Goal: Download file/media

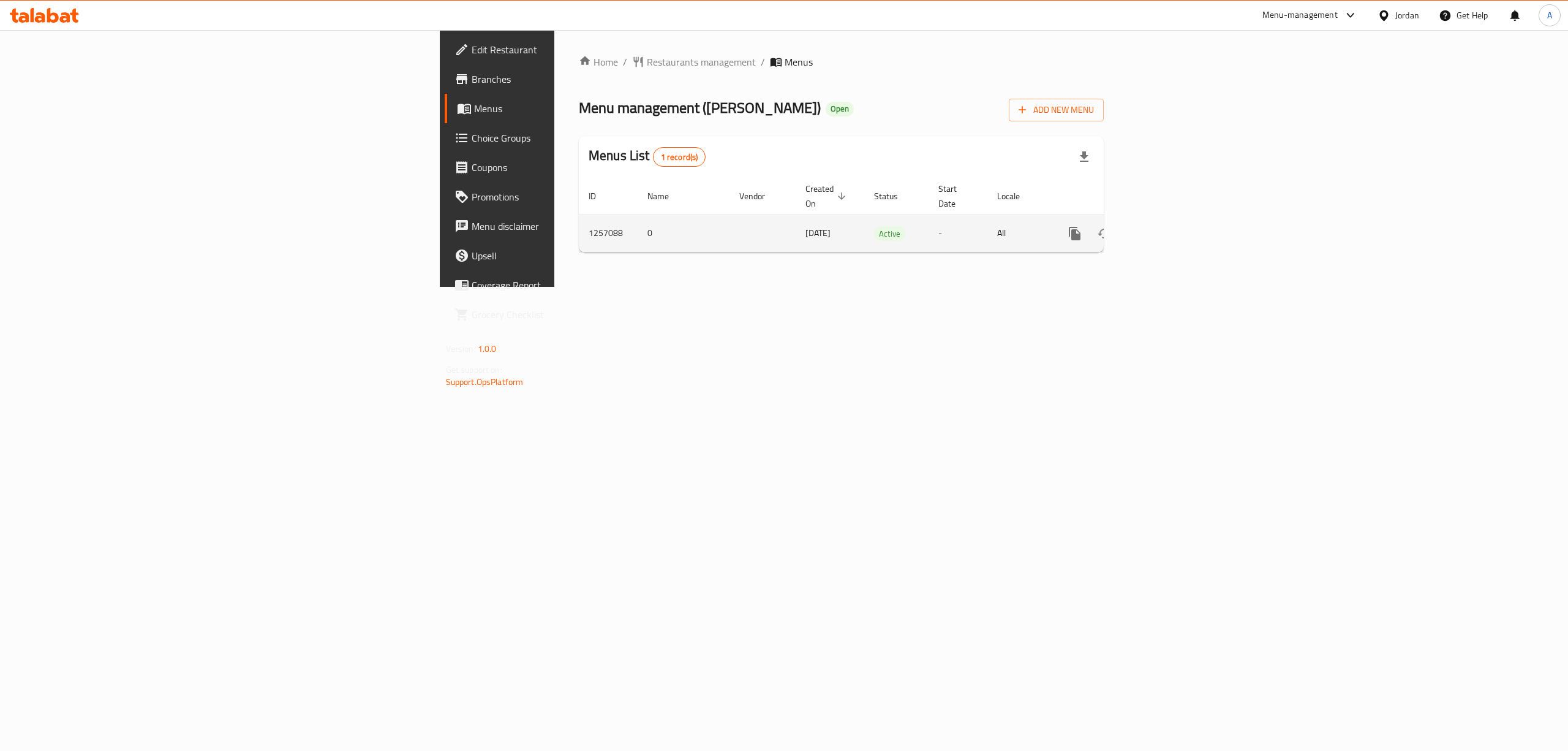
click at [1170, 226] on icon "enhanced table" at bounding box center [1163, 233] width 14 height 14
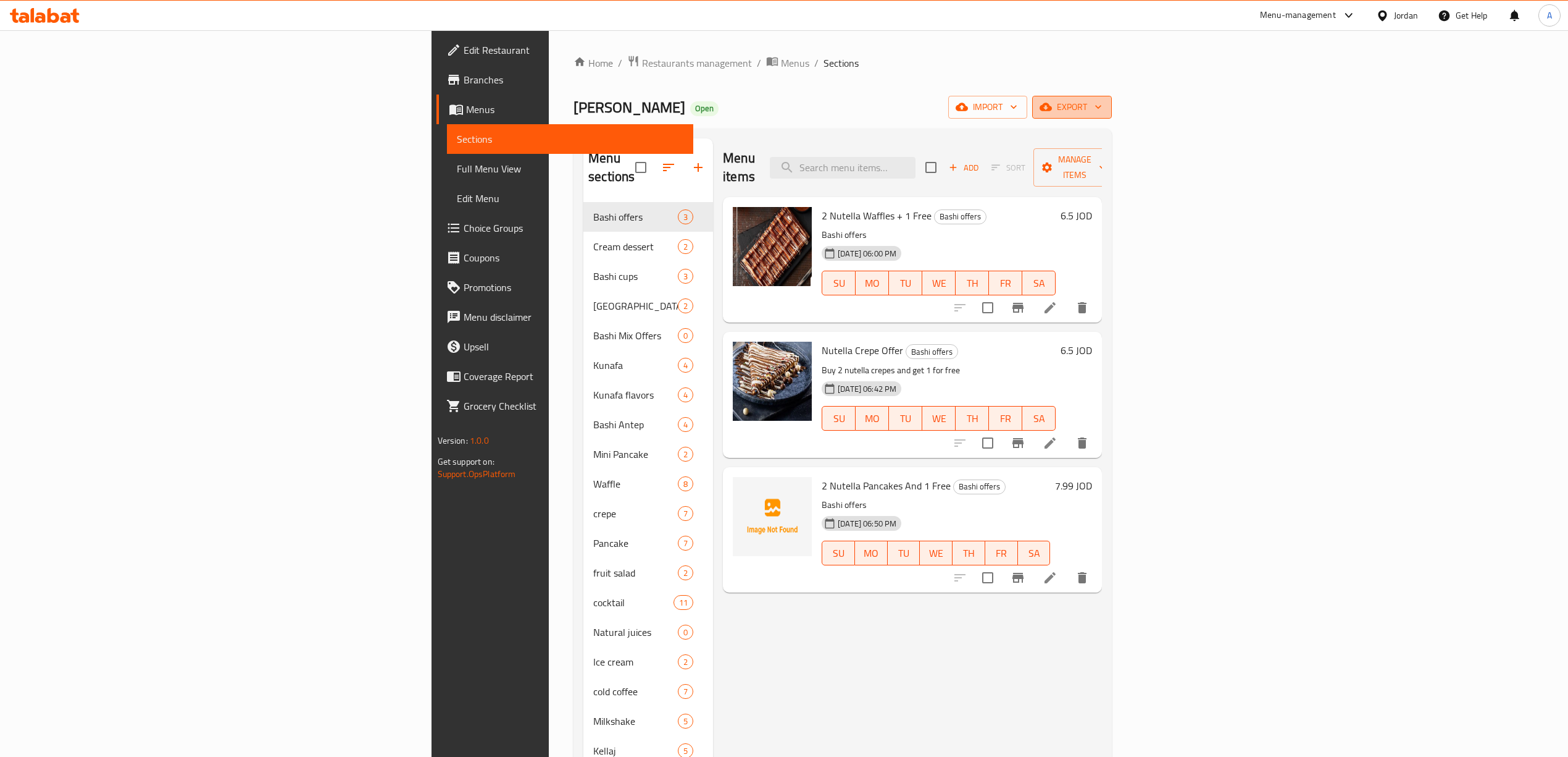
click at [1102, 106] on span "export" at bounding box center [1072, 106] width 60 height 15
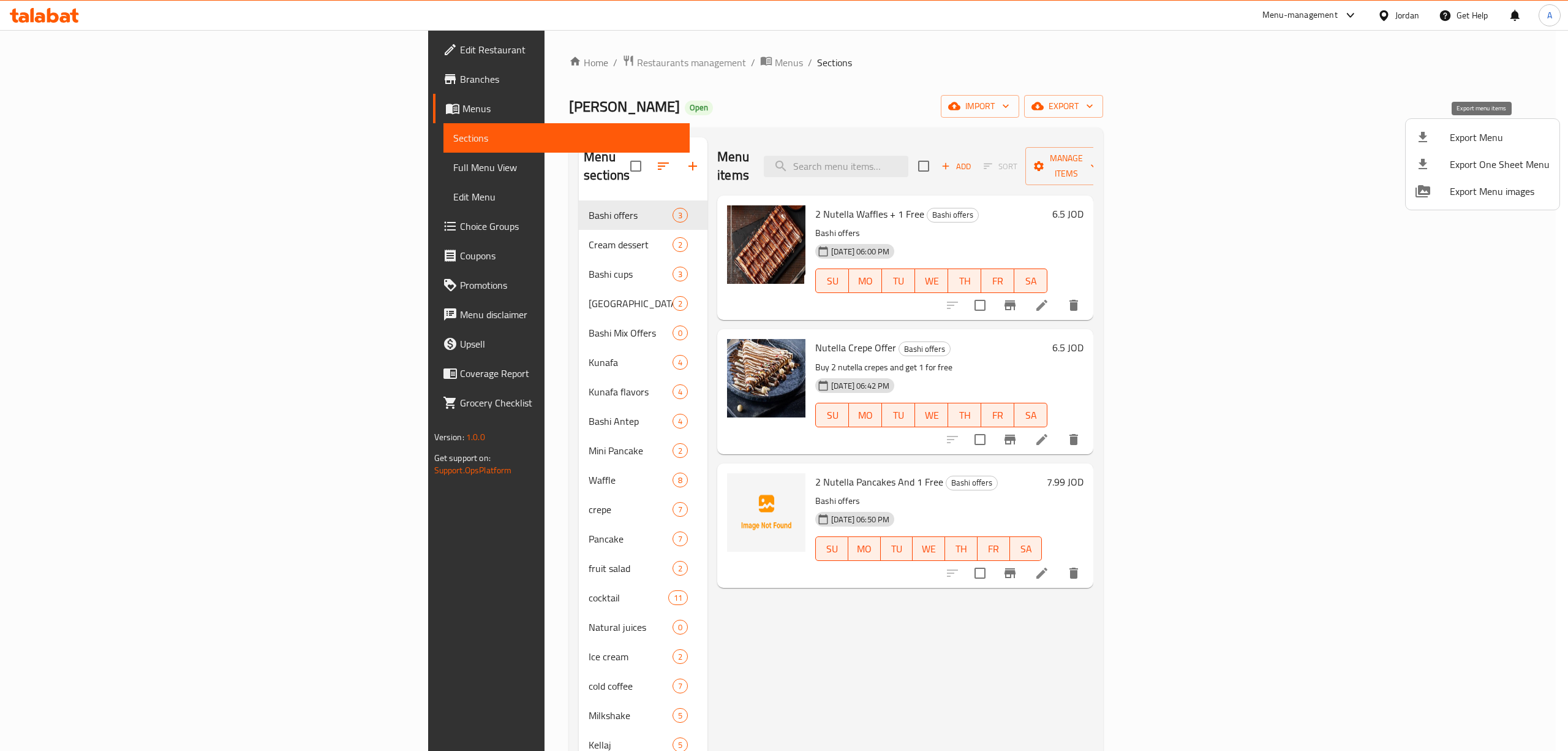
click at [1491, 144] on span "Export Menu" at bounding box center [1500, 137] width 100 height 14
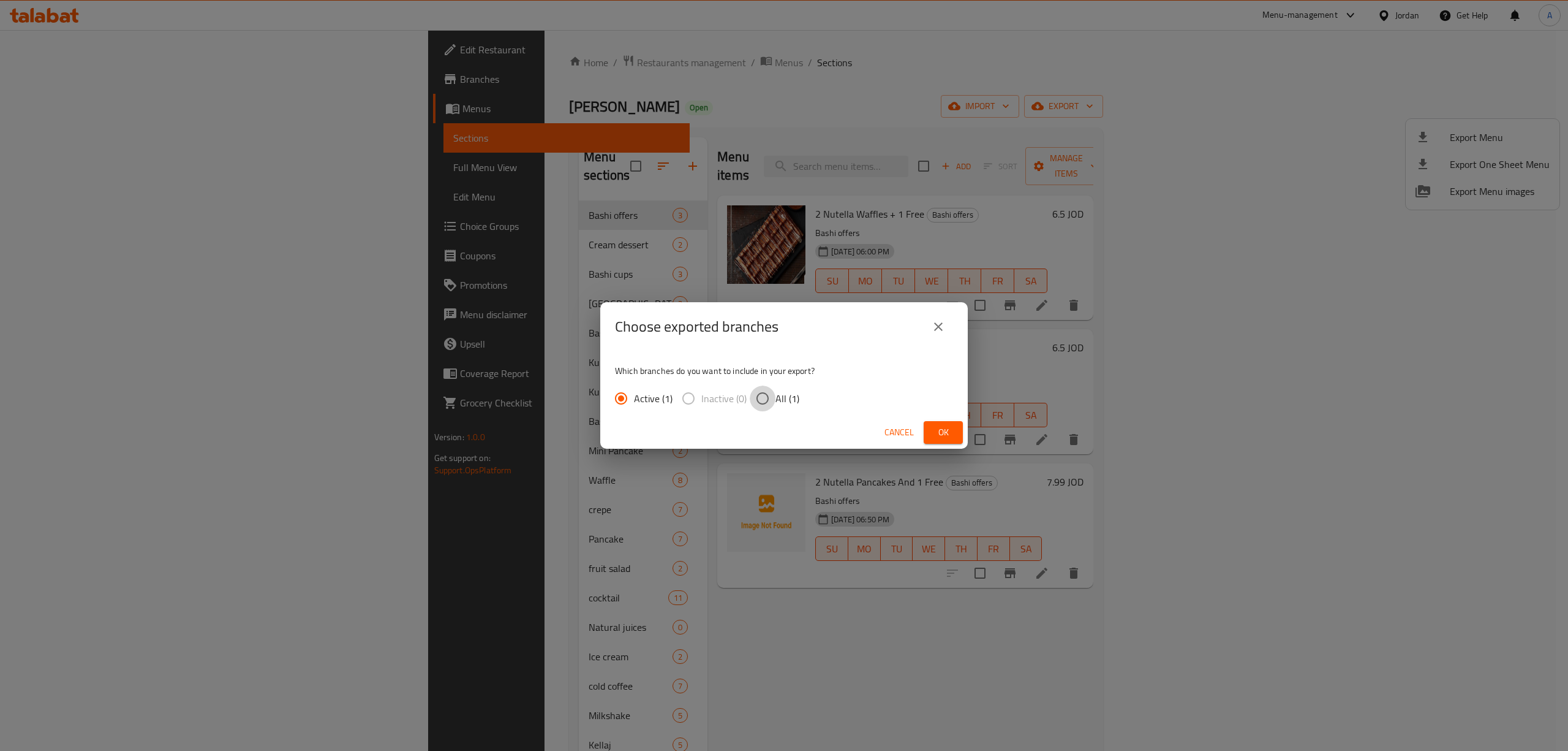
drag, startPoint x: 764, startPoint y: 403, endPoint x: 917, endPoint y: 425, distance: 154.6
click at [770, 405] on input "All (1)" at bounding box center [763, 398] width 26 height 26
radio input "true"
click at [932, 426] on button "Ok" at bounding box center [943, 432] width 39 height 23
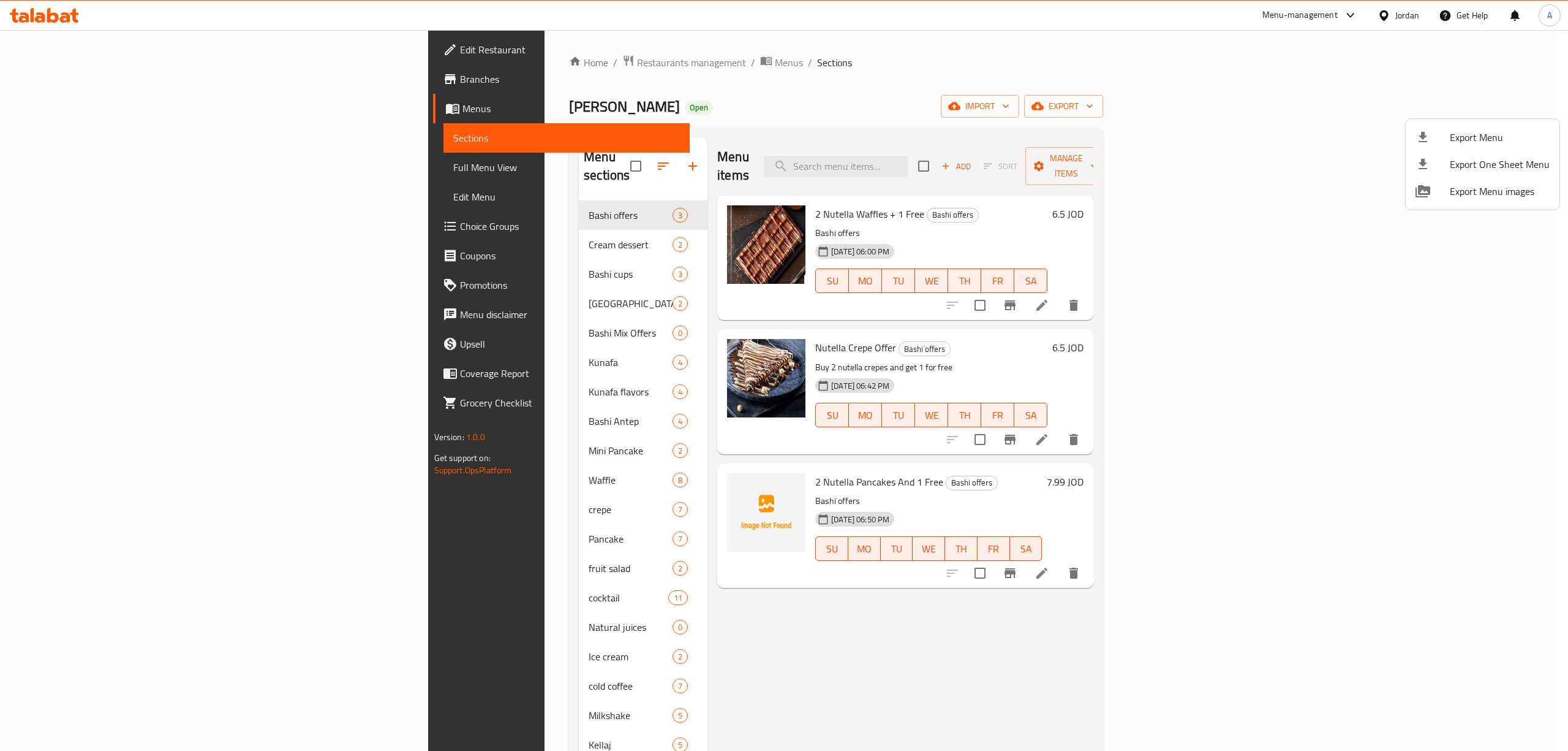
click at [72, 73] on div at bounding box center [784, 376] width 1568 height 751
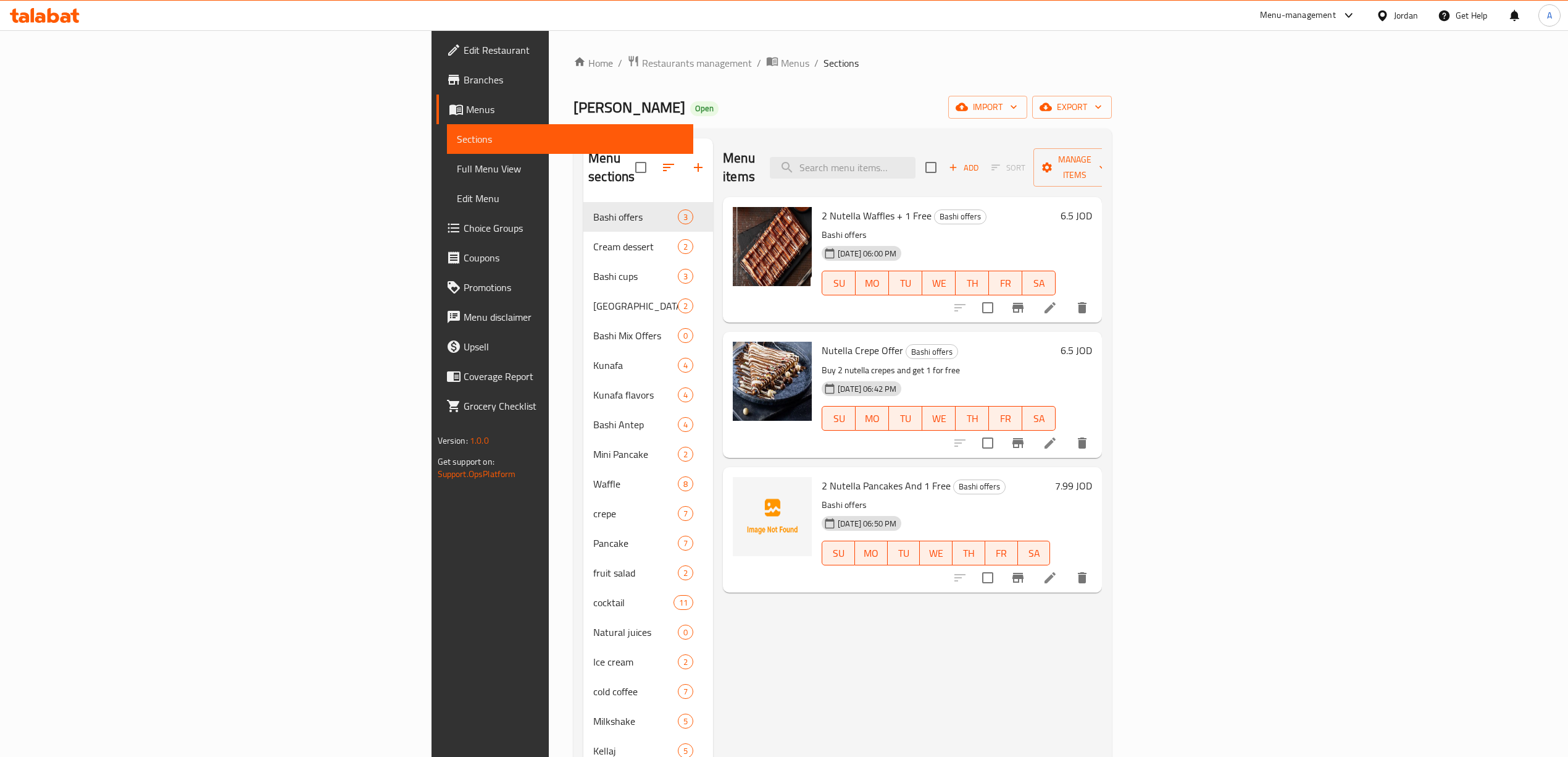
click at [464, 77] on span "Branches" at bounding box center [574, 80] width 220 height 14
